Goal: Task Accomplishment & Management: Manage account settings

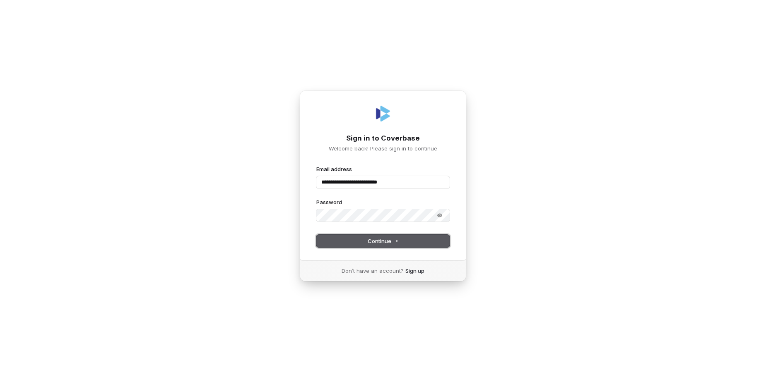
click at [375, 246] on button "Continue" at bounding box center [382, 241] width 133 height 12
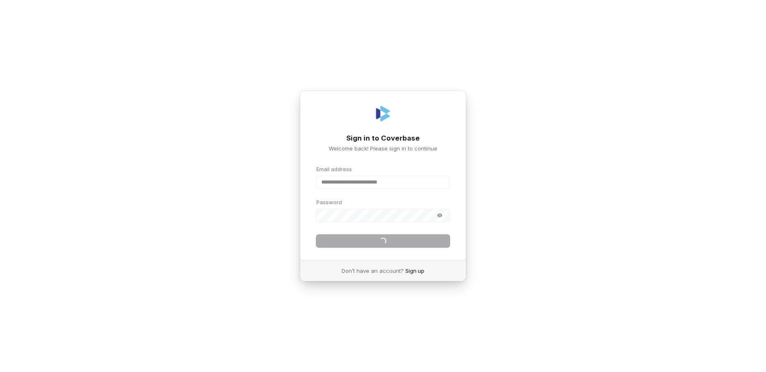
type input "**********"
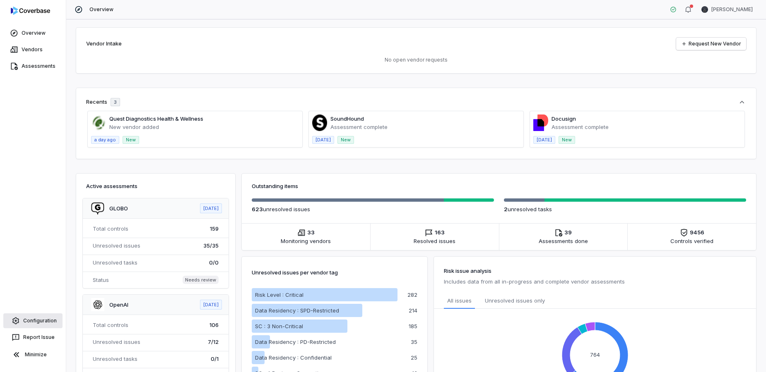
click at [28, 323] on link "Configuration" at bounding box center [32, 321] width 59 height 15
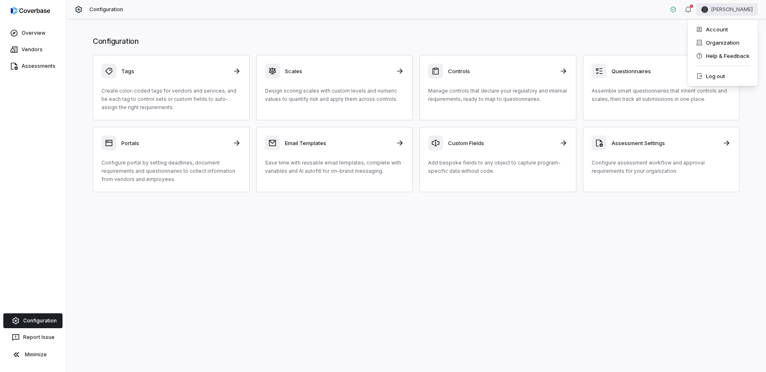
click at [738, 7] on html "Overview Vendors Assessments Configuration Report Issue Minimize Configuration …" at bounding box center [383, 186] width 766 height 372
click at [714, 42] on div "Organization" at bounding box center [722, 42] width 63 height 13
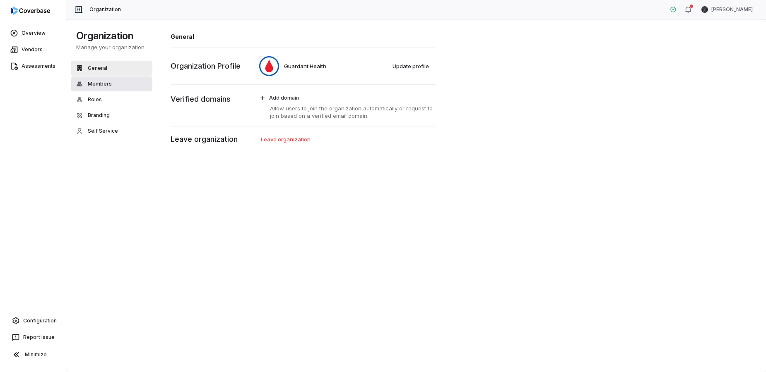
click at [97, 79] on button "Members" at bounding box center [111, 84] width 81 height 15
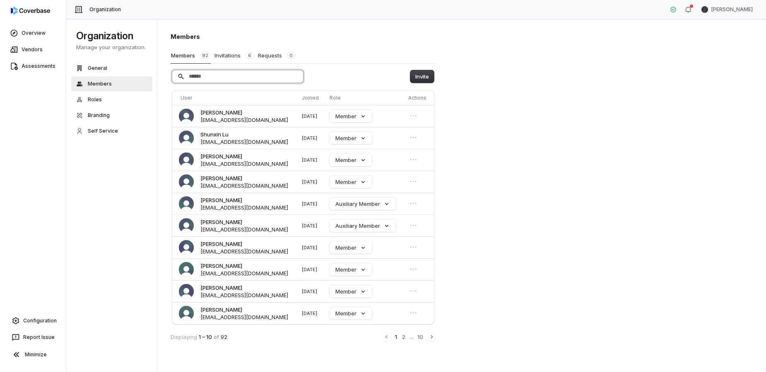
click at [197, 77] on input "Search" at bounding box center [237, 76] width 131 height 12
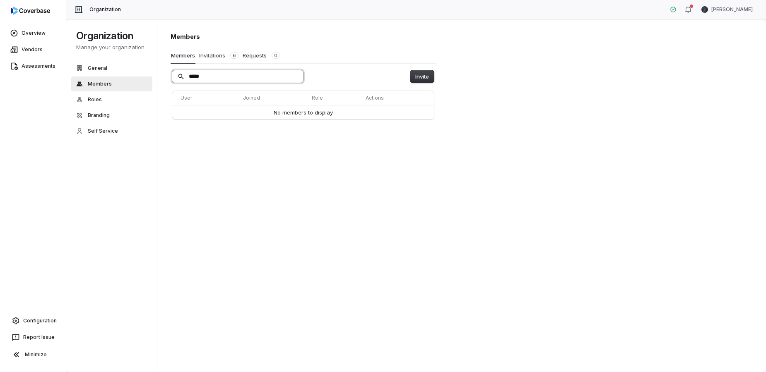
type input "*****"
click at [212, 57] on button "Invitations 6" at bounding box center [219, 56] width 40 height 16
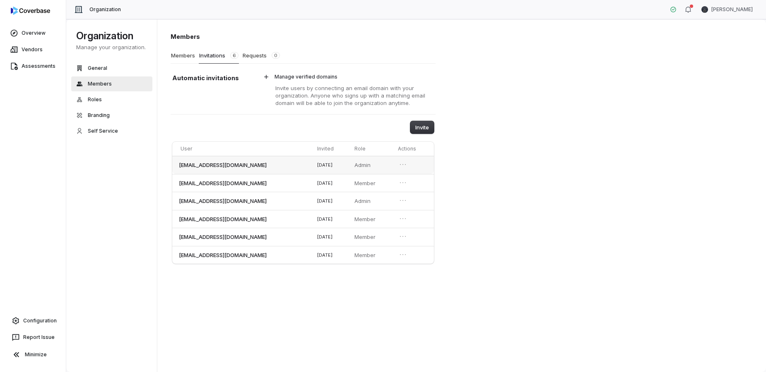
click at [229, 170] on td "jnord@guardanthealth.com" at bounding box center [243, 165] width 142 height 18
click at [178, 53] on button "Members" at bounding box center [183, 56] width 25 height 16
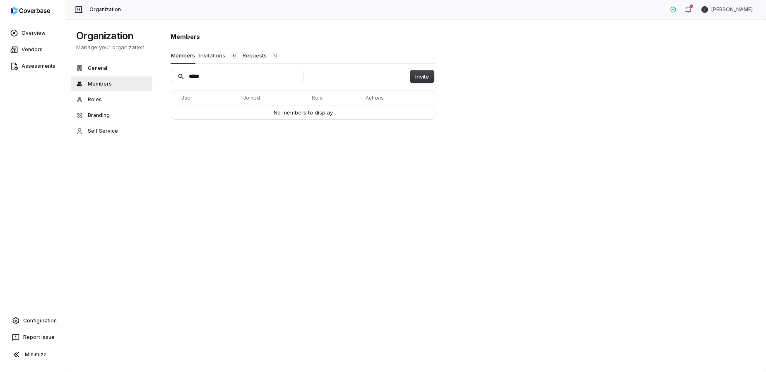
click at [216, 55] on button "Invitations 6" at bounding box center [219, 56] width 40 height 16
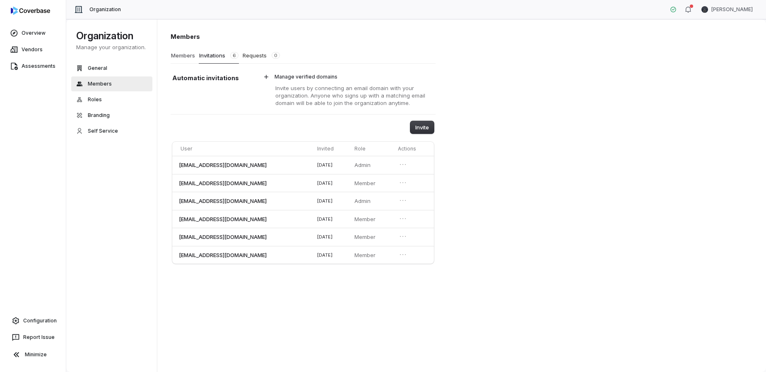
click at [182, 60] on button "Members" at bounding box center [183, 56] width 25 height 16
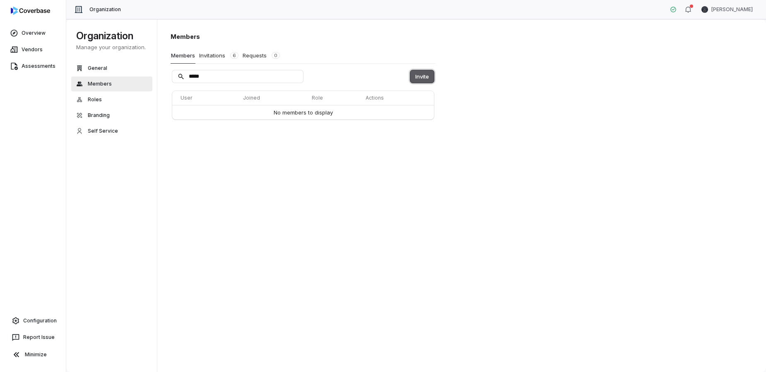
click at [414, 76] on button "Invite" at bounding box center [422, 76] width 24 height 12
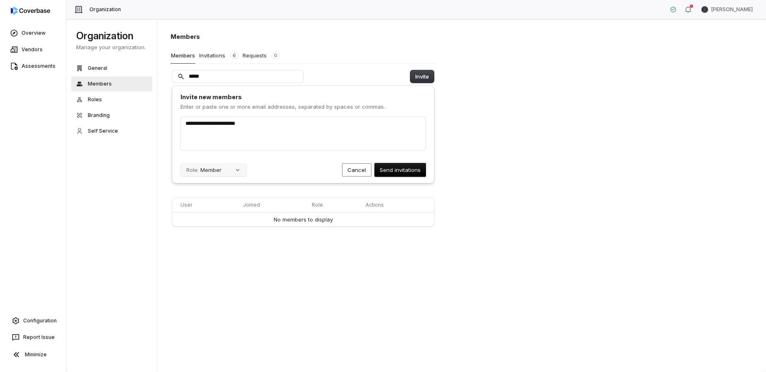
type input "**********"
click at [216, 166] on button "Role: Member" at bounding box center [213, 170] width 66 height 12
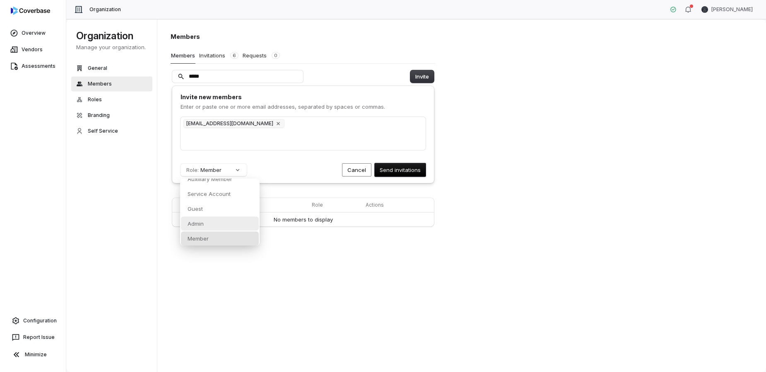
click at [197, 223] on p "Admin" at bounding box center [195, 223] width 16 height 7
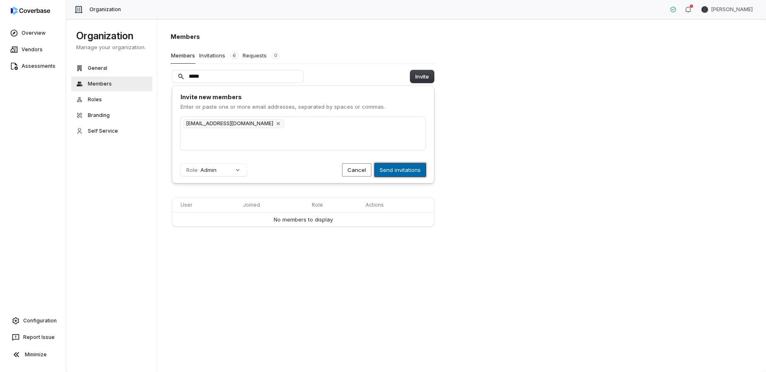
click at [391, 169] on button "Send invitations" at bounding box center [400, 169] width 51 height 13
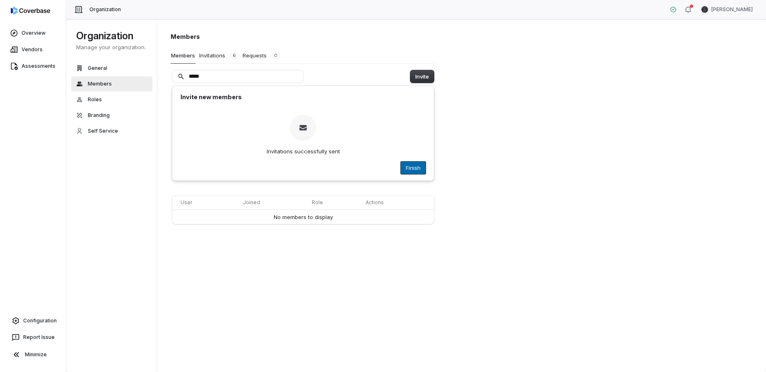
click at [418, 166] on button "Finish" at bounding box center [413, 168] width 25 height 12
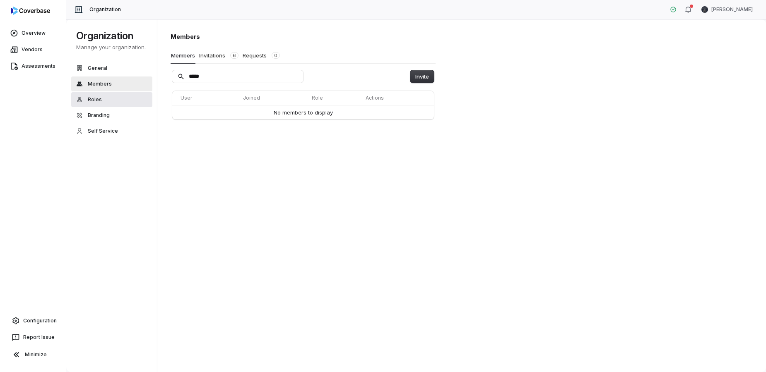
click at [91, 98] on span "Roles" at bounding box center [95, 99] width 14 height 7
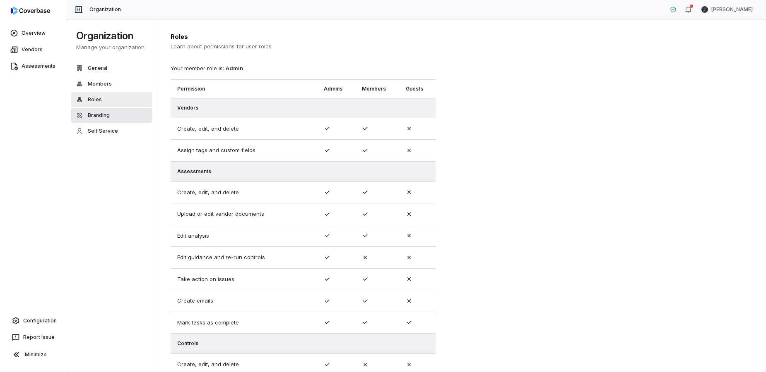
click at [106, 110] on button "Branding" at bounding box center [111, 115] width 81 height 15
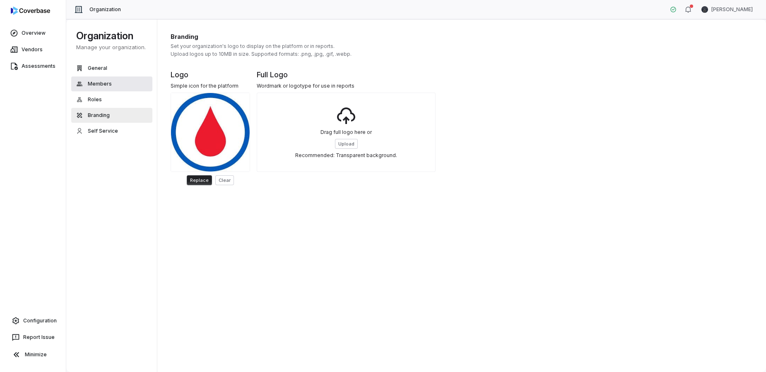
click at [91, 82] on span "Members" at bounding box center [100, 84] width 24 height 7
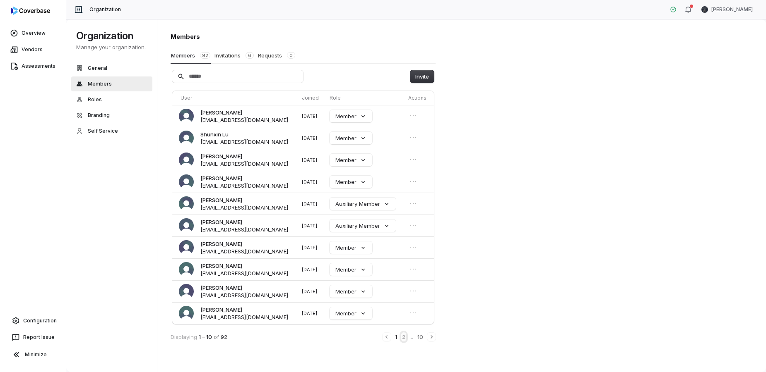
click at [403, 336] on button "2" at bounding box center [403, 337] width 5 height 9
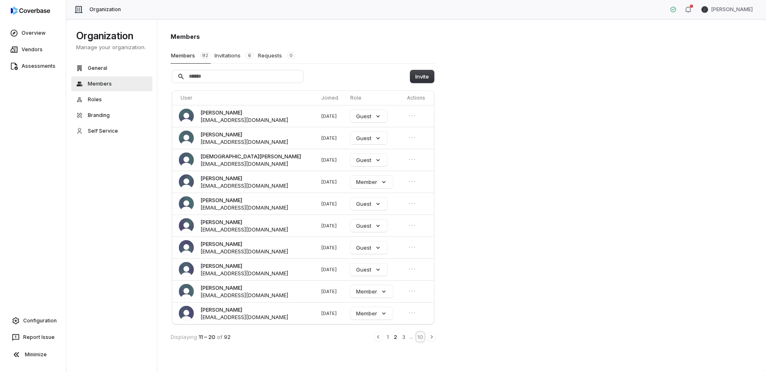
click at [421, 338] on button "10" at bounding box center [419, 337] width 7 height 9
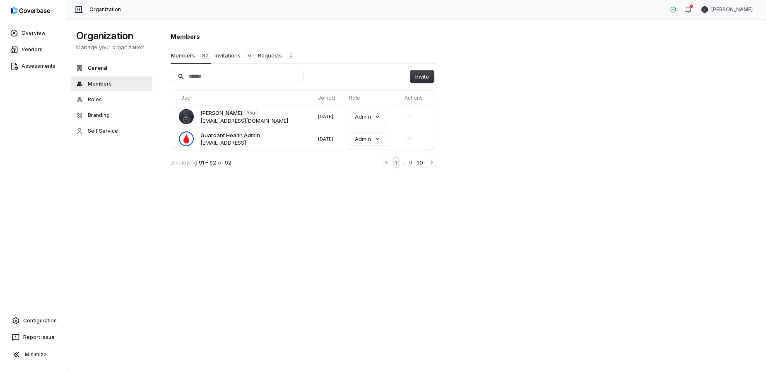
click at [396, 166] on button "1" at bounding box center [396, 162] width 4 height 9
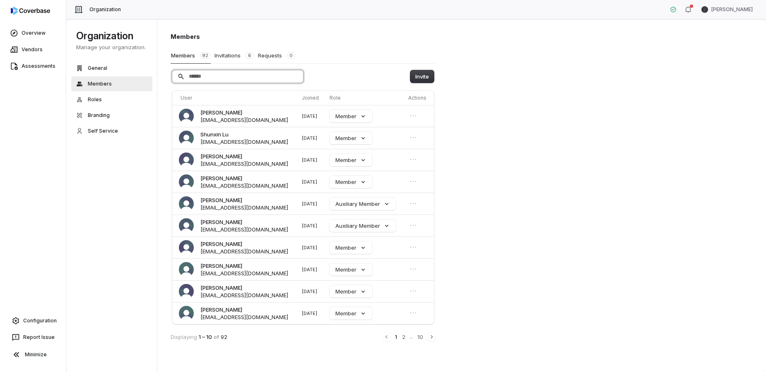
click at [197, 77] on input "Search" at bounding box center [237, 76] width 131 height 12
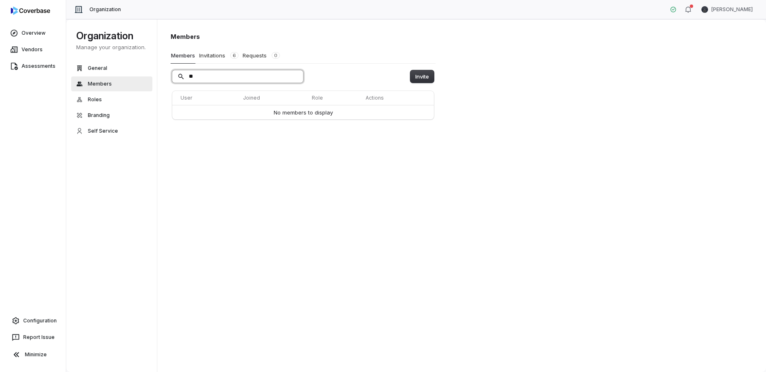
type input "*"
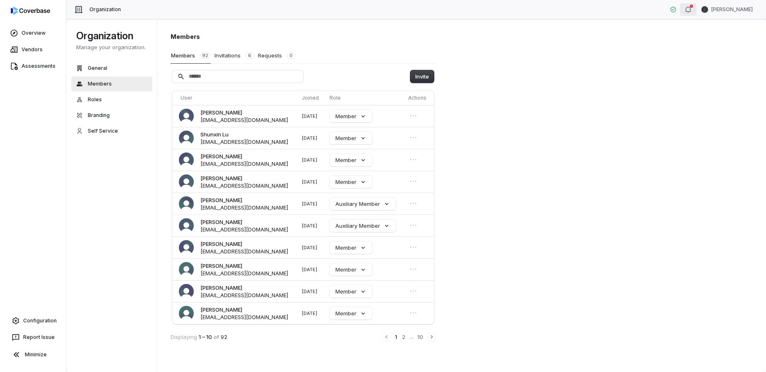
click at [691, 11] on icon "button" at bounding box center [688, 9] width 7 height 7
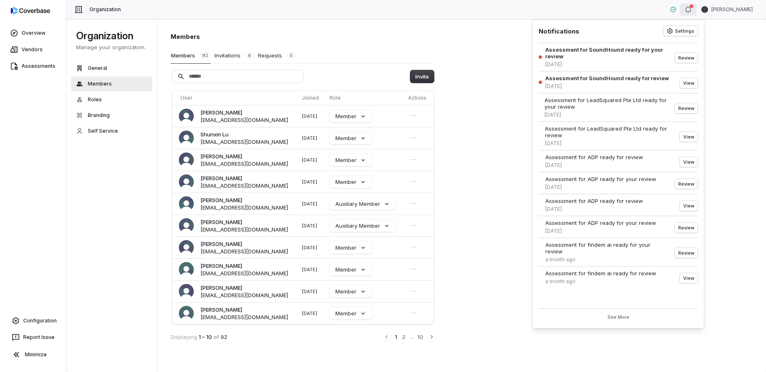
click at [483, 32] on div "Members Members 92 Invitations 6 Requests 0 Invite User Joined Role Actions May…" at bounding box center [461, 196] width 609 height 354
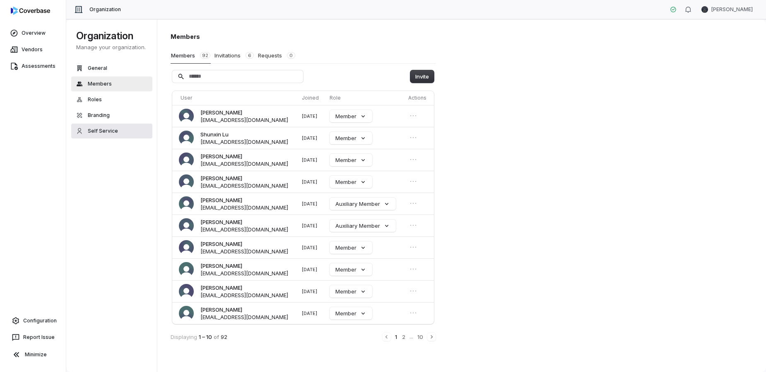
click at [100, 133] on span "Self Service" at bounding box center [103, 131] width 30 height 7
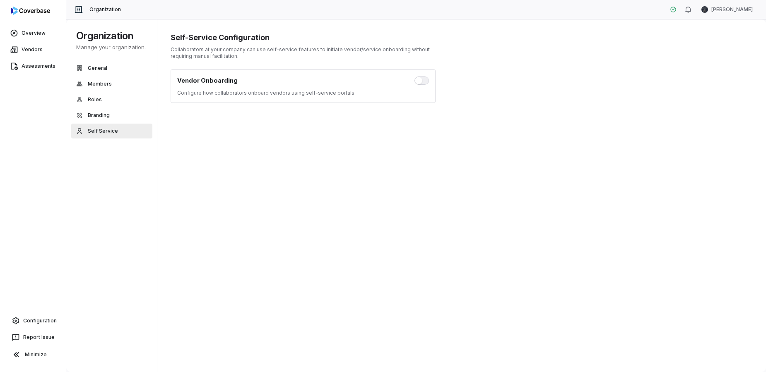
click at [635, 62] on div "Self-Service Configuration Collaborators at your company can use self-service f…" at bounding box center [461, 196] width 609 height 354
